Goal: Find specific page/section: Find specific page/section

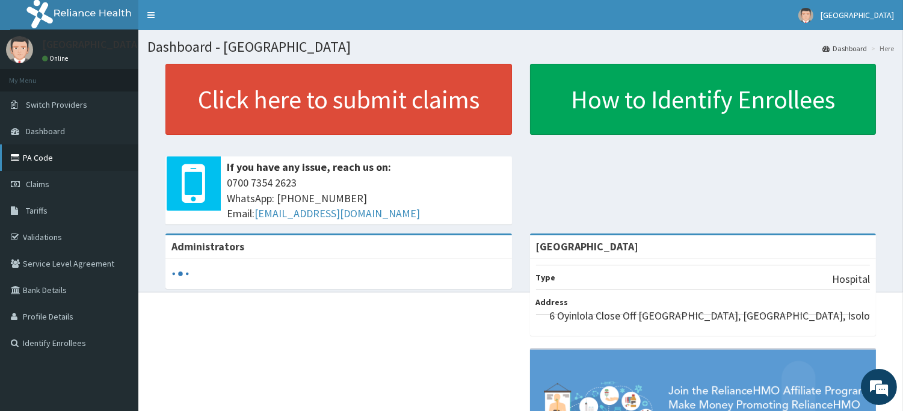
click at [45, 154] on link "PA Code" at bounding box center [69, 157] width 138 height 26
click at [35, 182] on span "Claims" at bounding box center [37, 184] width 23 height 11
click at [49, 179] on link "Claims" at bounding box center [69, 184] width 138 height 26
